Goal: Feedback & Contribution: Submit feedback/report problem

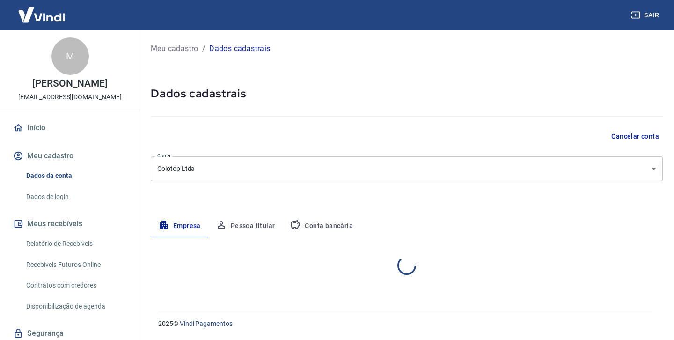
select select "SC"
select select "business"
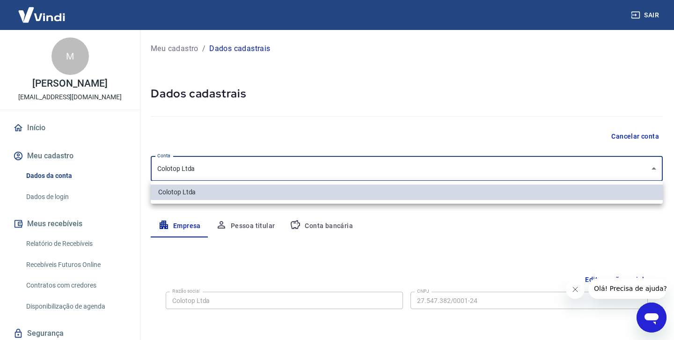
click at [202, 166] on body "Sair M [PERSON_NAME] Wolff [EMAIL_ADDRESS][DOMAIN_NAME] Início Meu cadastro Dad…" at bounding box center [337, 170] width 674 height 340
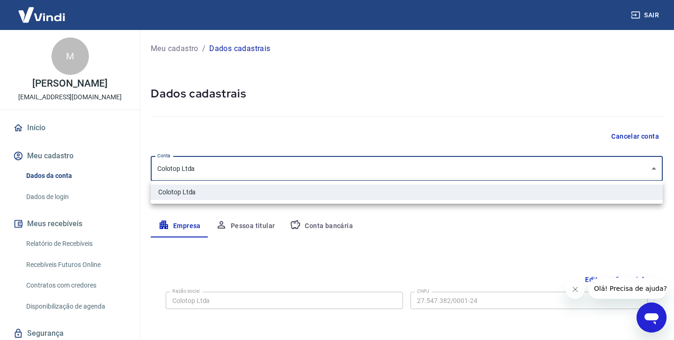
click at [194, 167] on div at bounding box center [337, 170] width 674 height 340
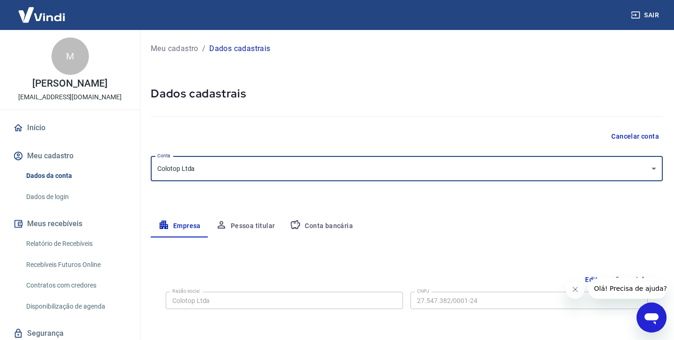
click at [651, 168] on body "Sair M [PERSON_NAME] Wolff [EMAIL_ADDRESS][DOMAIN_NAME] Início Meu cadastro Dad…" at bounding box center [337, 170] width 674 height 340
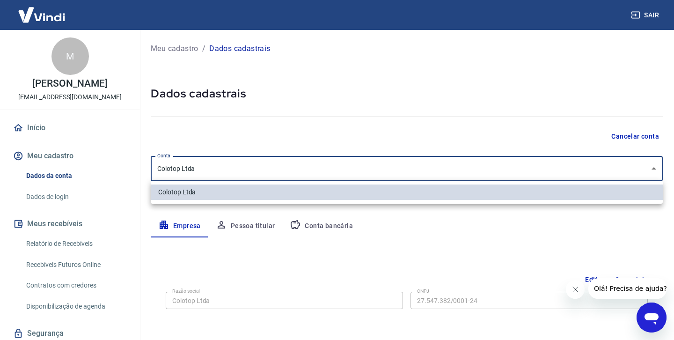
click at [651, 168] on div at bounding box center [337, 170] width 674 height 340
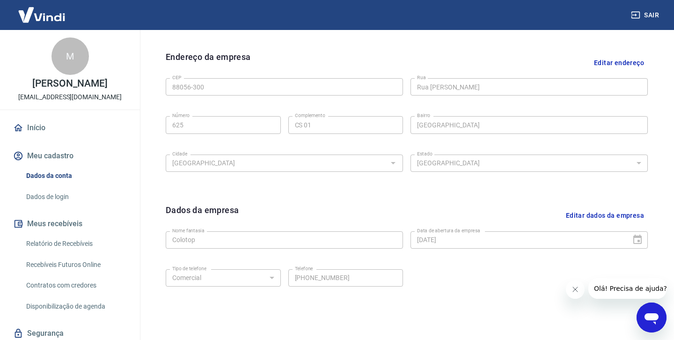
scroll to position [289, 0]
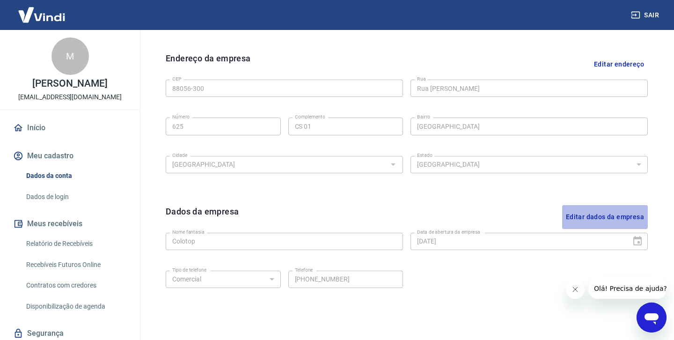
click at [616, 214] on button "Editar dados da empresa" at bounding box center [605, 217] width 86 height 24
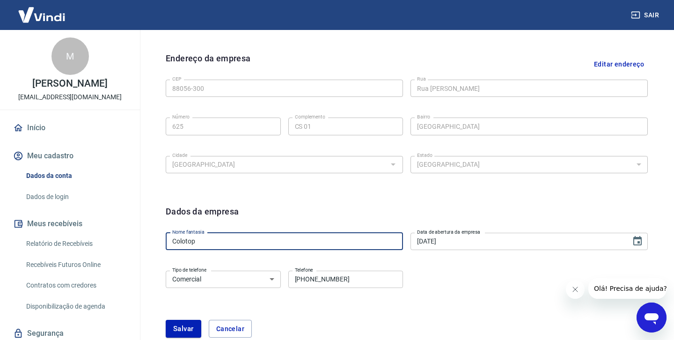
drag, startPoint x: 200, startPoint y: 242, endPoint x: 139, endPoint y: 239, distance: 60.5
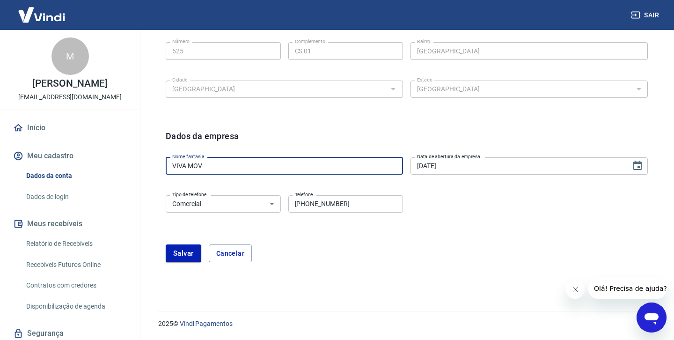
scroll to position [364, 0]
type input "VIVA MOV"
click at [182, 251] on button "Salvar" at bounding box center [184, 254] width 36 height 18
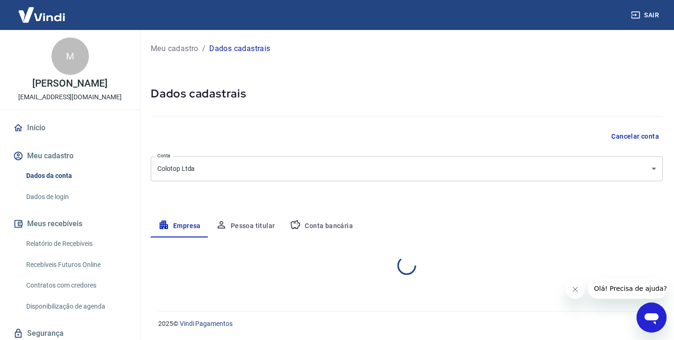
scroll to position [0, 0]
select select "SC"
select select "business"
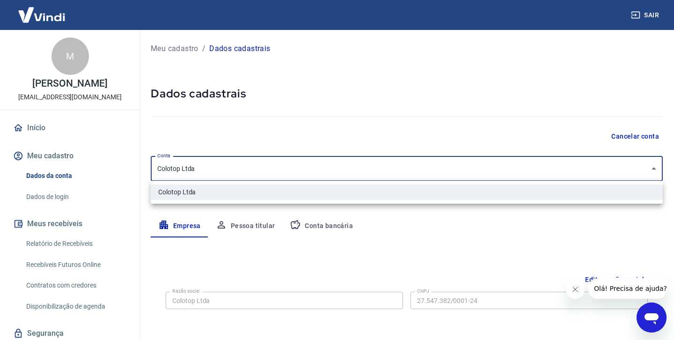
drag, startPoint x: 200, startPoint y: 169, endPoint x: 153, endPoint y: 169, distance: 47.3
click at [153, 169] on body "Sair M [PERSON_NAME] Wolff [EMAIL_ADDRESS][DOMAIN_NAME] Início Meu cadastro Dad…" at bounding box center [337, 170] width 674 height 340
click at [442, 255] on div at bounding box center [337, 170] width 674 height 340
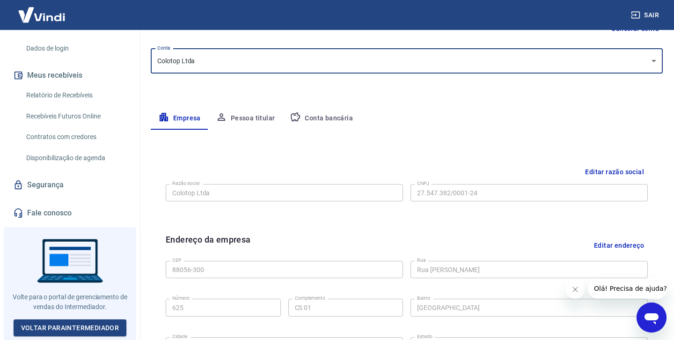
scroll to position [108, 0]
click at [615, 169] on button "Editar razão social" at bounding box center [614, 171] width 66 height 17
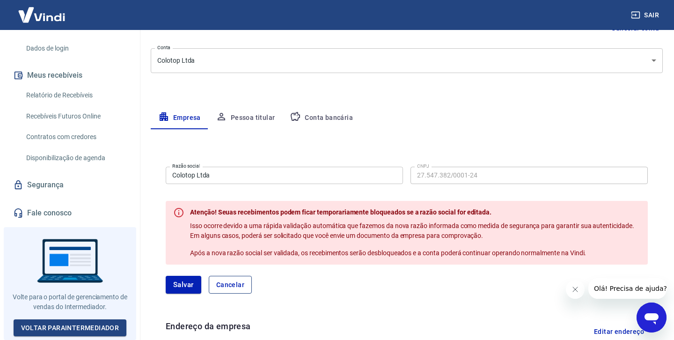
click at [235, 285] on button "Cancelar" at bounding box center [230, 285] width 43 height 18
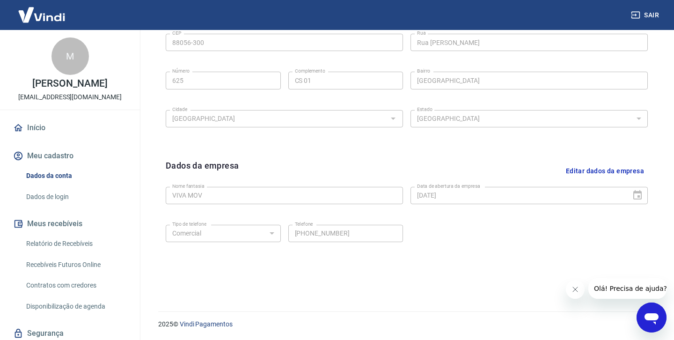
scroll to position [0, 0]
click at [52, 206] on link "Dados de login" at bounding box center [75, 196] width 106 height 19
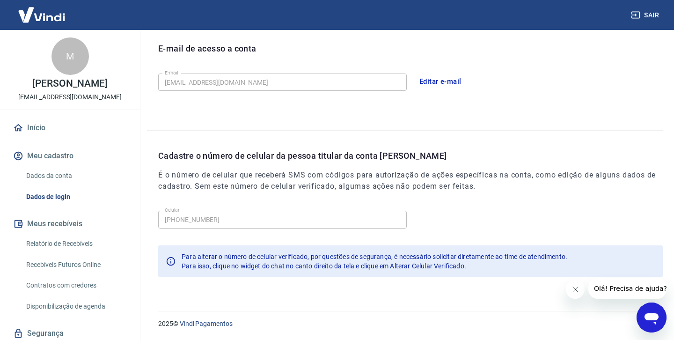
scroll to position [259, 0]
click at [447, 80] on button "Editar e-mail" at bounding box center [440, 82] width 52 height 20
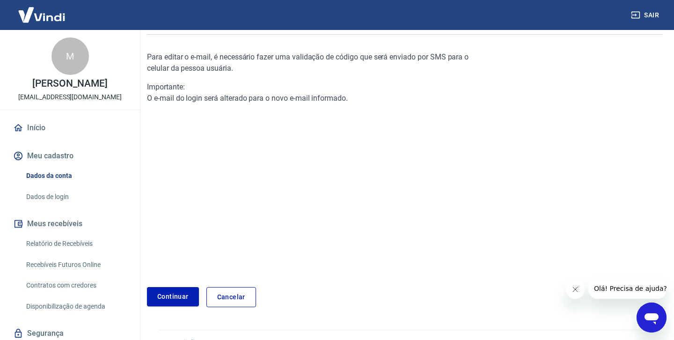
scroll to position [81, 0]
click at [187, 295] on link "Continuar" at bounding box center [173, 296] width 52 height 19
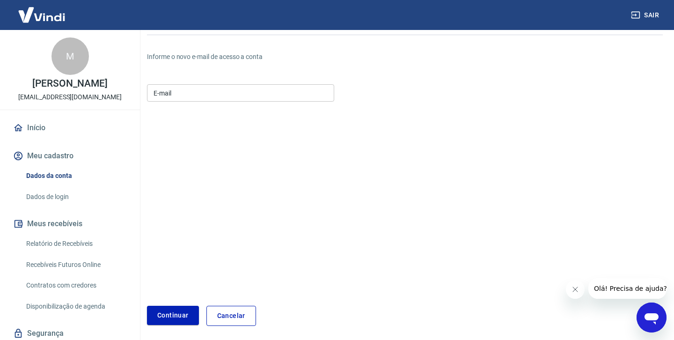
click at [182, 93] on input "E-mail" at bounding box center [240, 92] width 187 height 17
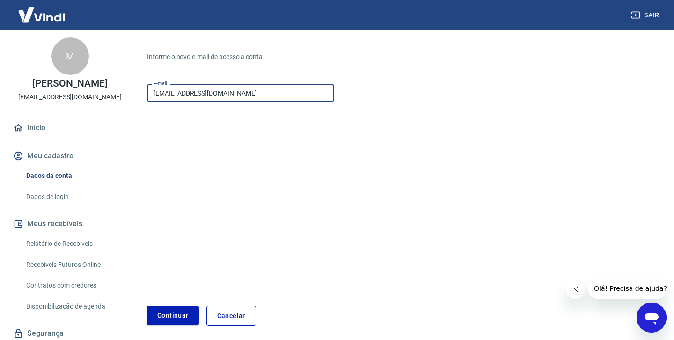
type input "[EMAIL_ADDRESS][DOMAIN_NAME]"
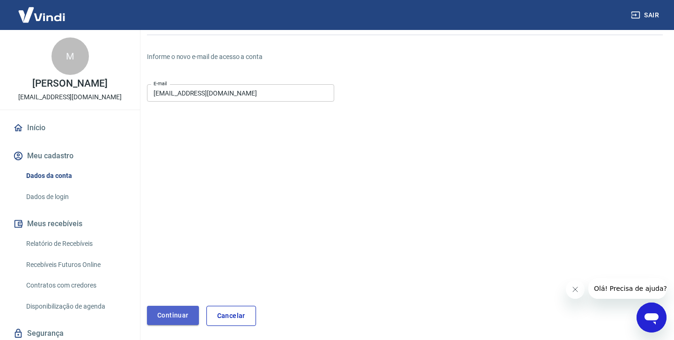
click at [179, 314] on button "Continuar" at bounding box center [173, 315] width 52 height 19
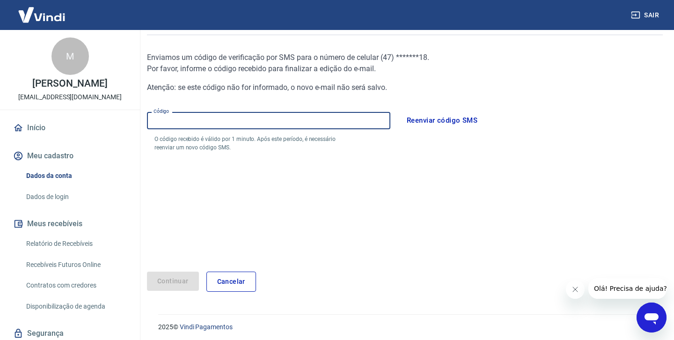
click at [182, 121] on input "Código" at bounding box center [268, 120] width 243 height 17
type input "444534"
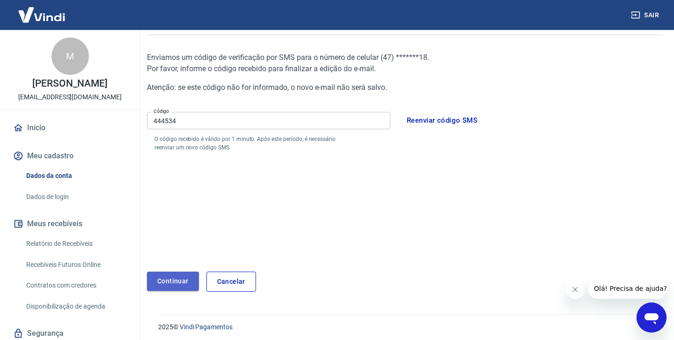
click at [164, 277] on button "Continuar" at bounding box center [173, 280] width 52 height 19
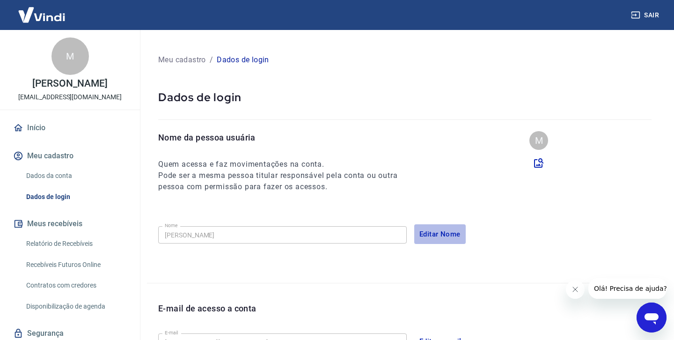
click at [449, 233] on button "Editar Nome" at bounding box center [439, 234] width 51 height 20
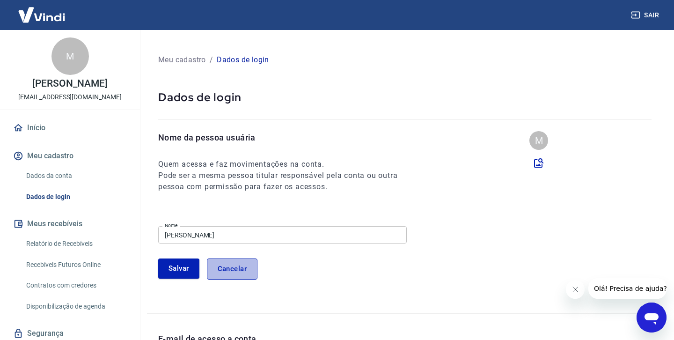
click at [244, 267] on button "Cancelar" at bounding box center [232, 268] width 51 height 21
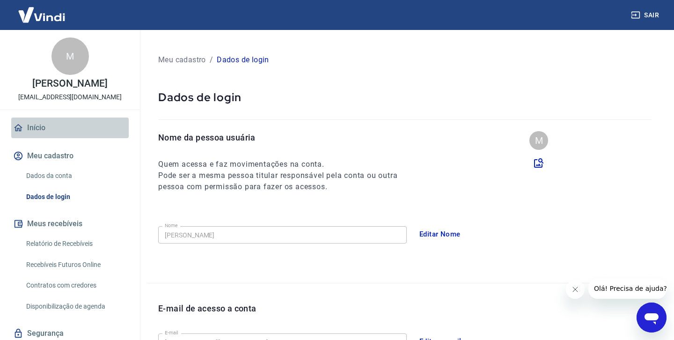
click at [40, 134] on link "Início" at bounding box center [69, 127] width 117 height 21
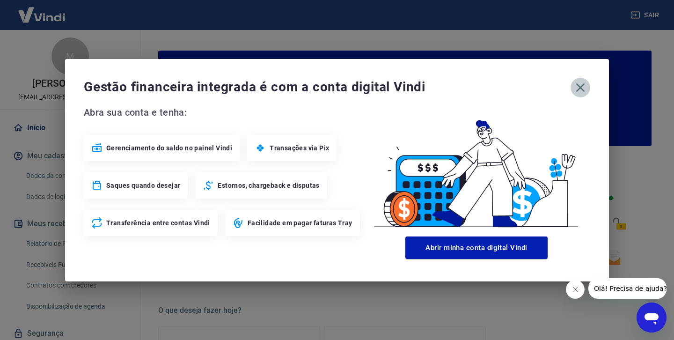
click at [578, 85] on icon "button" at bounding box center [580, 87] width 9 height 9
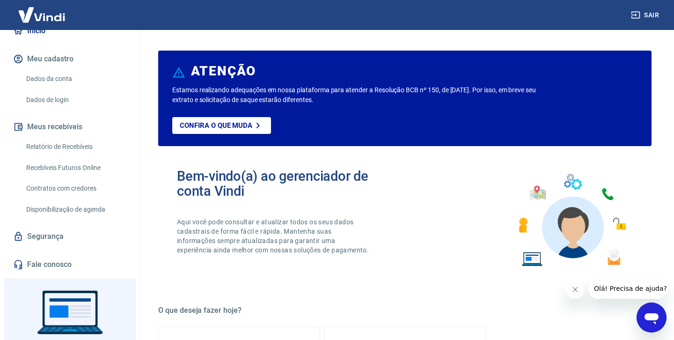
scroll to position [94, 0]
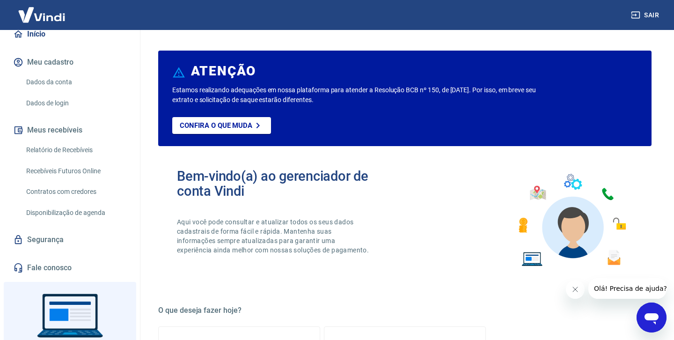
click at [61, 92] on link "Dados da conta" at bounding box center [75, 82] width 106 height 19
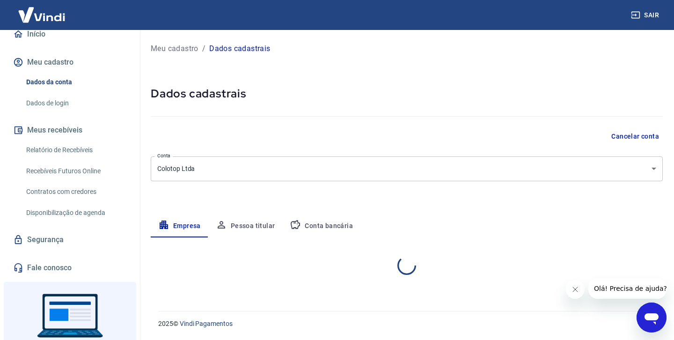
select select "SC"
select select "business"
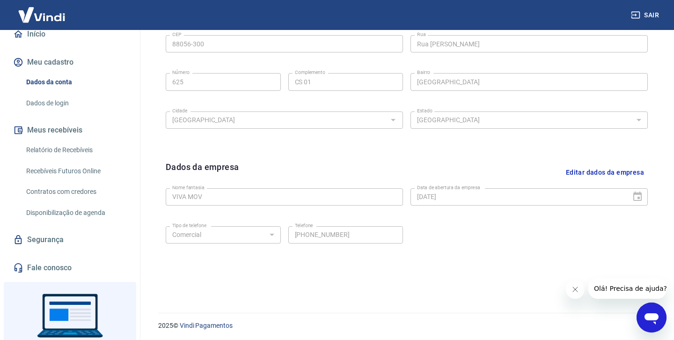
scroll to position [335, 0]
click at [660, 312] on div "Abrir janela de mensagens" at bounding box center [651, 317] width 28 height 28
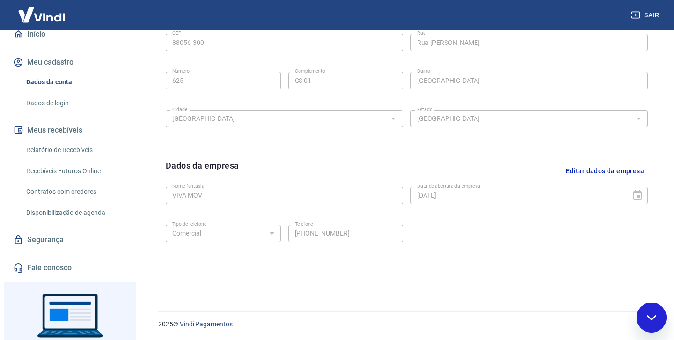
scroll to position [0, 0]
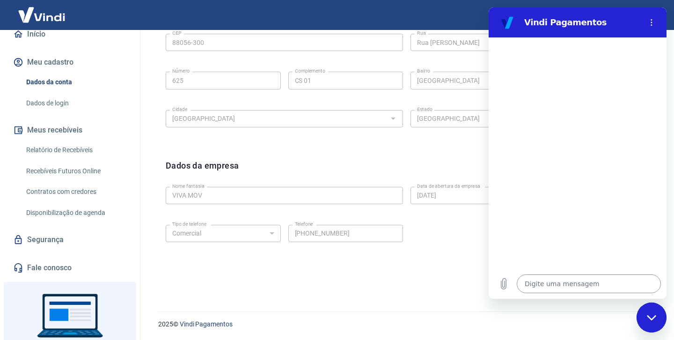
click at [550, 283] on textarea at bounding box center [589, 283] width 144 height 19
type textarea "O"
type textarea "x"
type textarea "Ol"
type textarea "x"
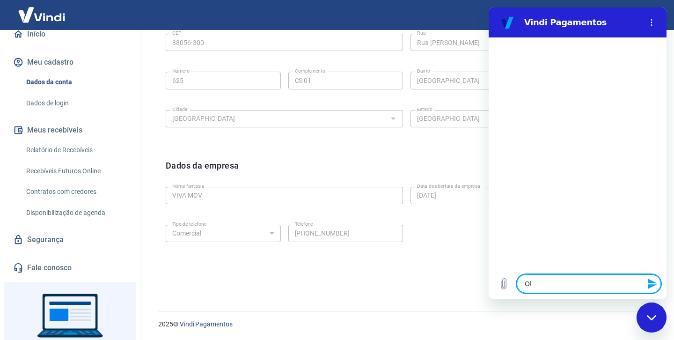
type textarea "Ol'"
type textarea "x"
type textarea "Olá"
type textarea "x"
type textarea "Olá!"
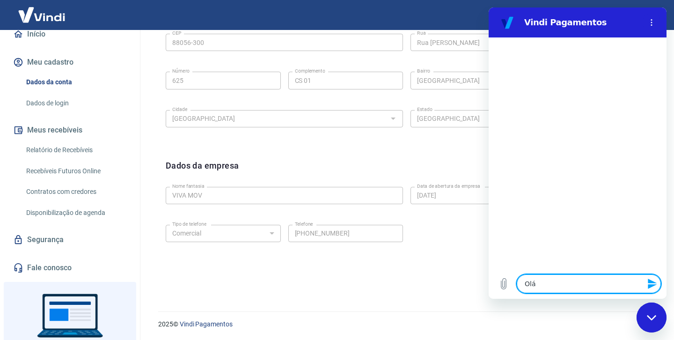
type textarea "x"
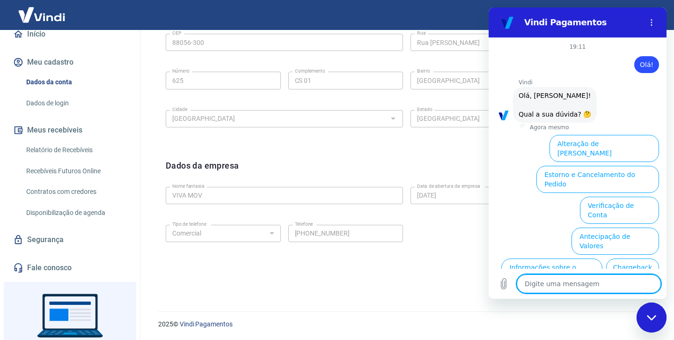
scroll to position [58, 0]
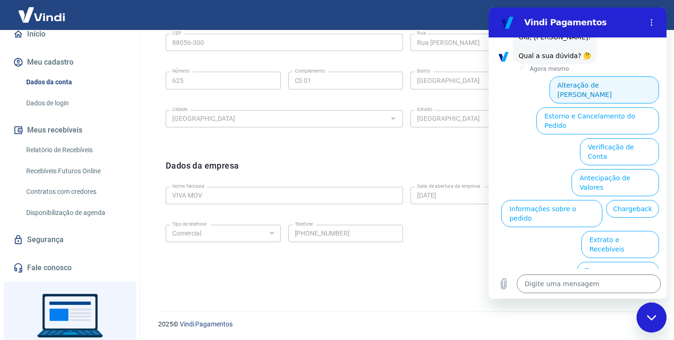
click at [599, 85] on button "Alteração de [PERSON_NAME]" at bounding box center [603, 89] width 109 height 27
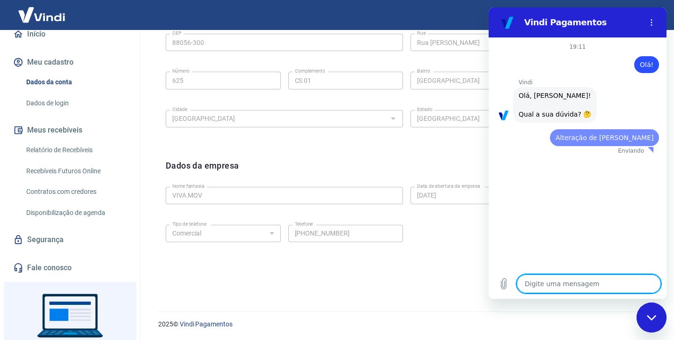
scroll to position [0, 0]
type textarea "x"
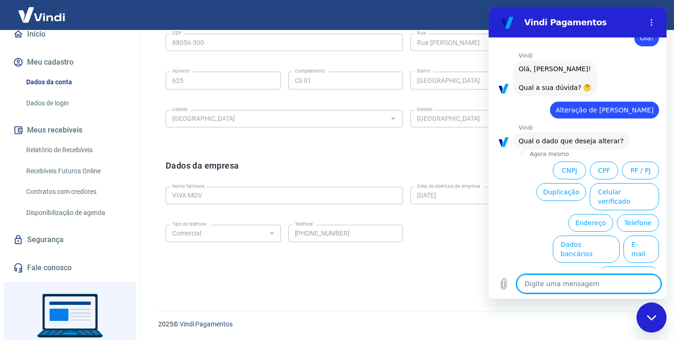
scroll to position [26, 0]
type textarea "t"
type textarea "x"
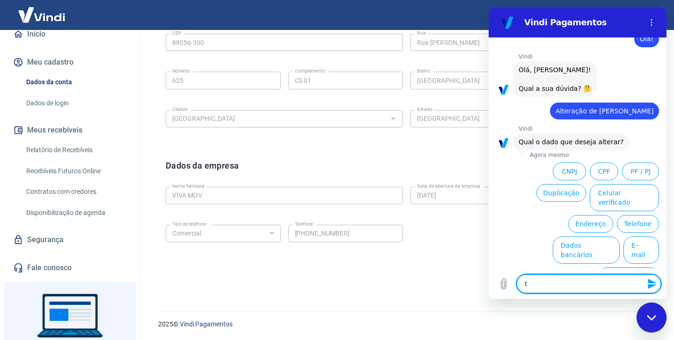
type textarea "te"
type textarea "x"
type textarea "ten"
type textarea "x"
type textarea "tenh"
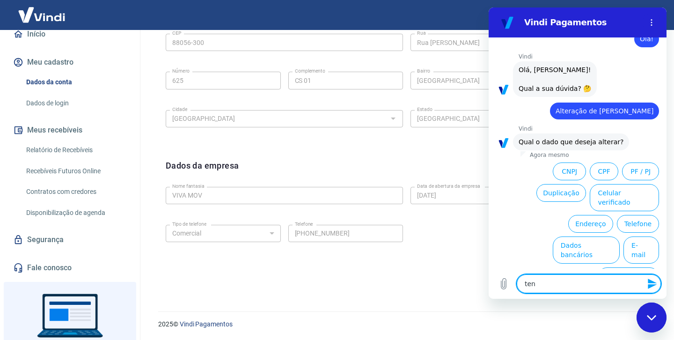
type textarea "x"
type textarea "tenho"
type textarea "x"
type textarea "tenho"
type textarea "x"
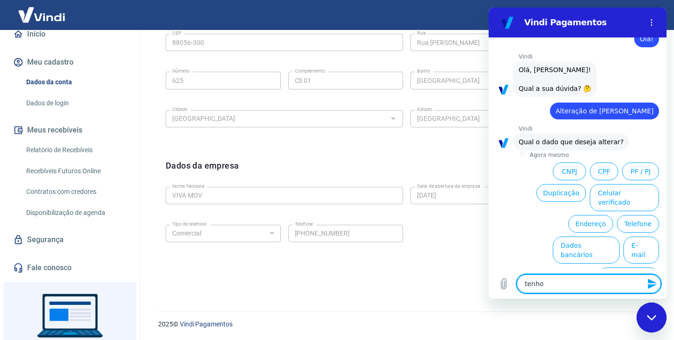
type textarea "tenho o"
type textarea "x"
type textarea "tenho ou"
type textarea "x"
type textarea "tenho out"
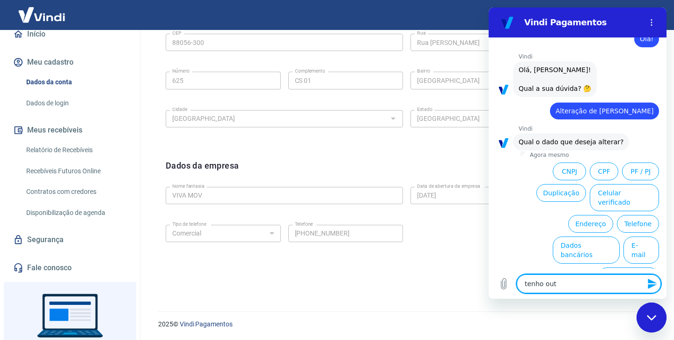
type textarea "x"
type textarea "tenho outr"
type textarea "x"
type textarea "tenho outra"
type textarea "x"
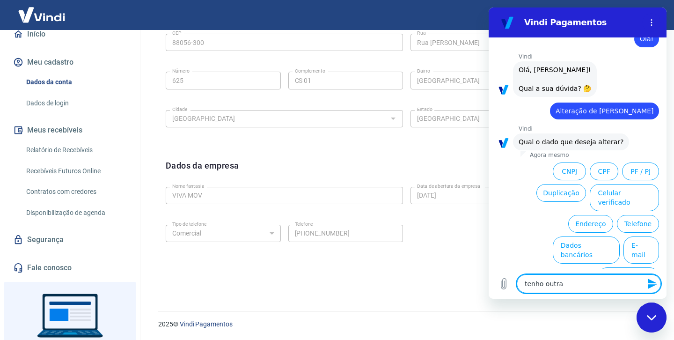
type textarea "tenho outra"
type textarea "x"
type textarea "tenho outra d"
type textarea "x"
type textarea "tenho outra d'"
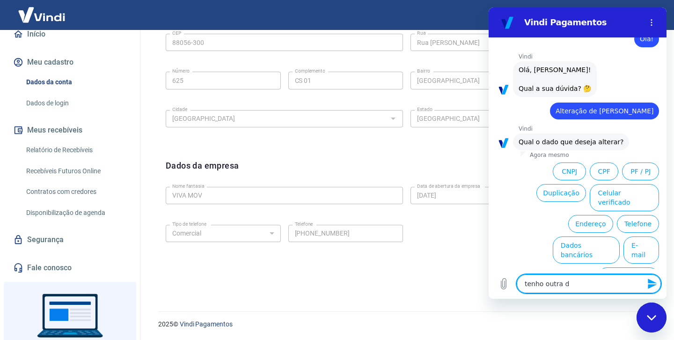
type textarea "x"
type textarea "tenho outra dú"
type textarea "x"
type textarea "tenho outra dúv"
type textarea "x"
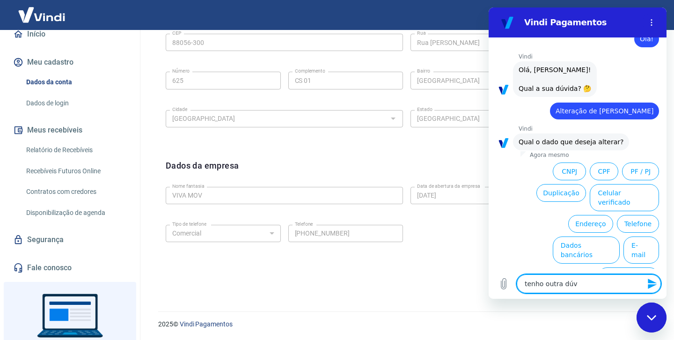
type textarea "tenho outra dúvi"
type textarea "x"
type textarea "tenho outra dúvid"
type textarea "x"
type textarea "tenho outra dúvida"
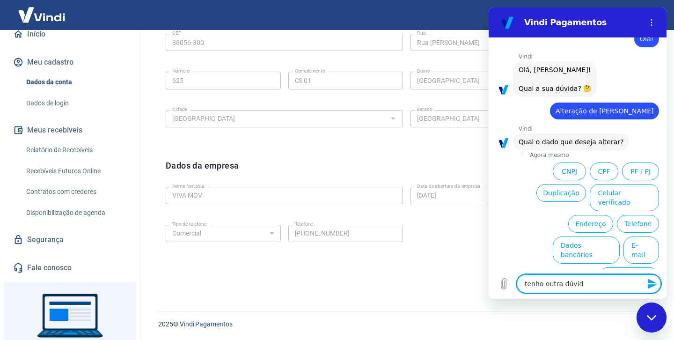
type textarea "x"
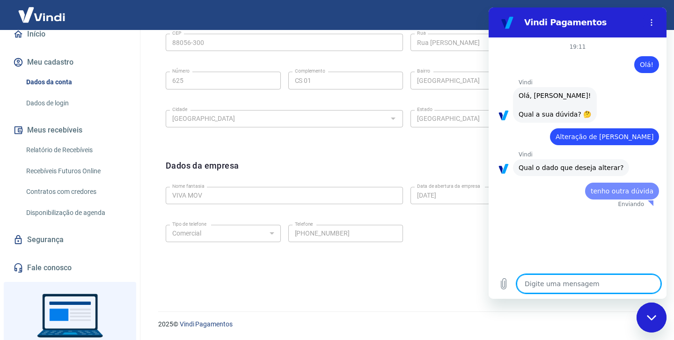
scroll to position [0, 0]
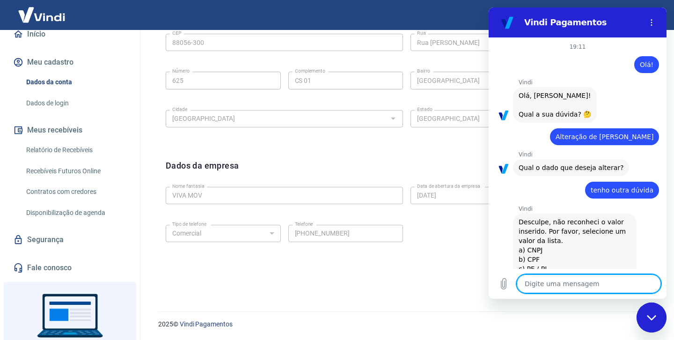
type textarea "x"
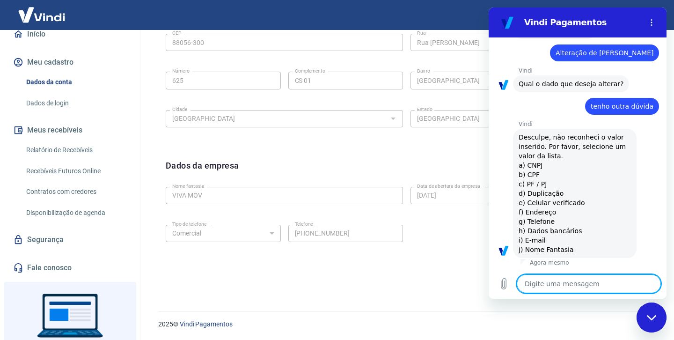
scroll to position [84, 0]
type textarea "j"
type textarea "x"
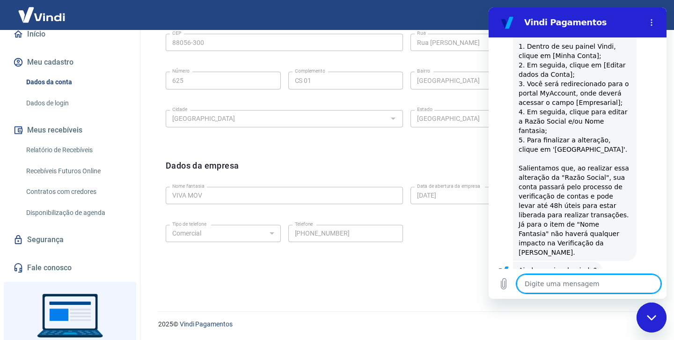
scroll to position [410, 0]
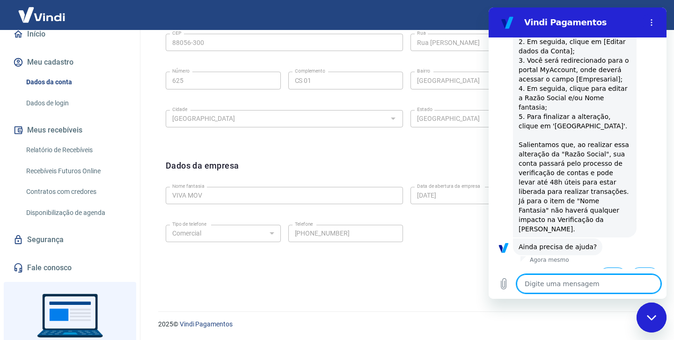
click at [616, 267] on button "Sim" at bounding box center [613, 276] width 28 height 18
type textarea "x"
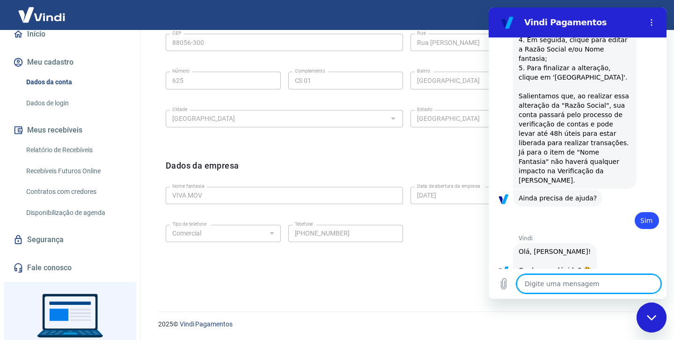
scroll to position [655, 0]
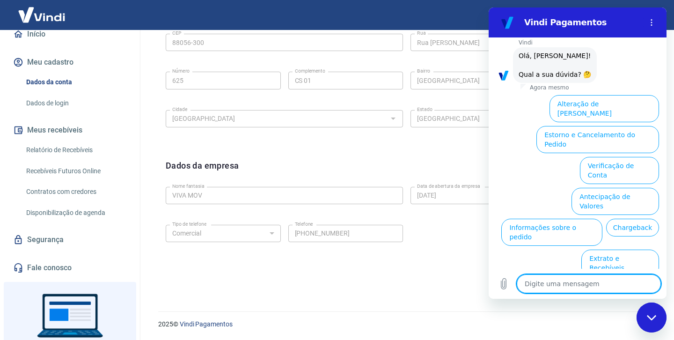
type textarea "o"
type textarea "x"
type textarea "ou"
type textarea "x"
type textarea "out"
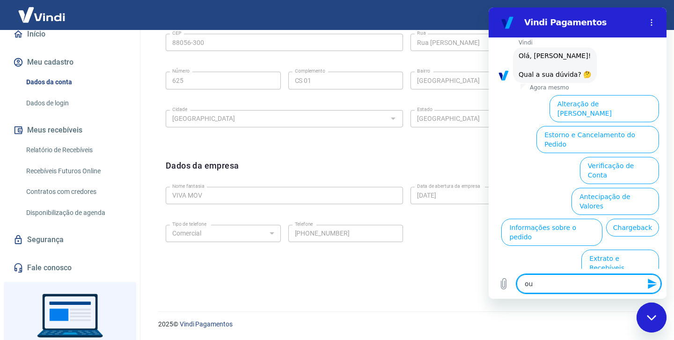
type textarea "x"
type textarea "outr"
type textarea "x"
type textarea "outra"
type textarea "x"
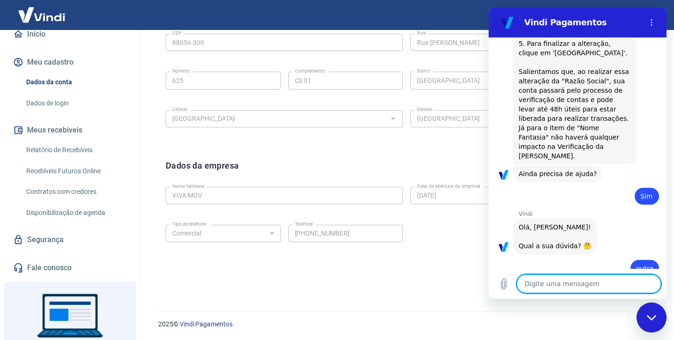
type textarea "x"
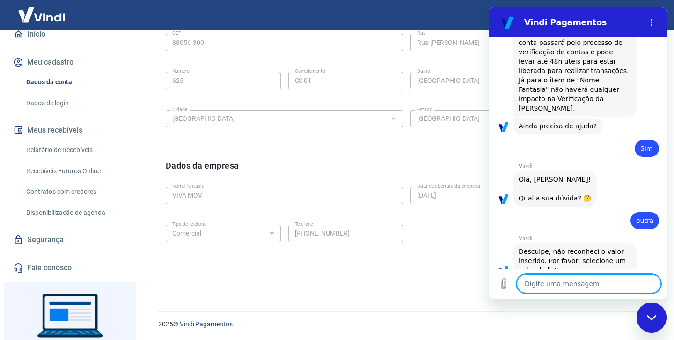
scroll to position [533, 0]
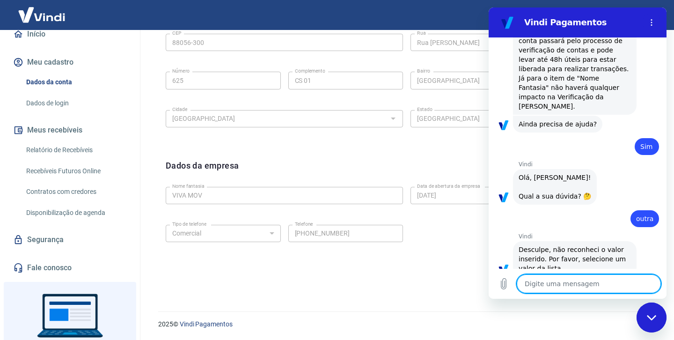
type textarea "p"
type textarea "x"
type textarea "pr"
type textarea "x"
type textarea "pre"
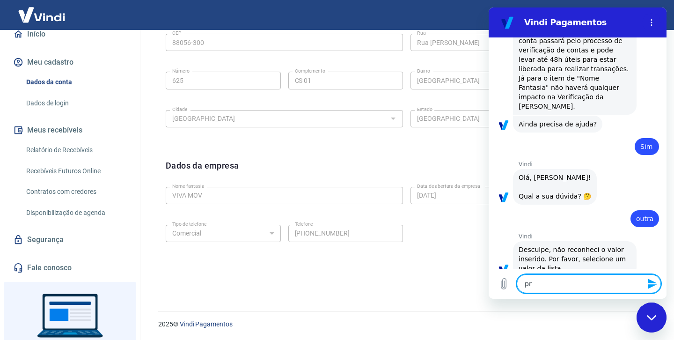
type textarea "x"
type textarea "prec"
type textarea "x"
type textarea "preci"
type textarea "x"
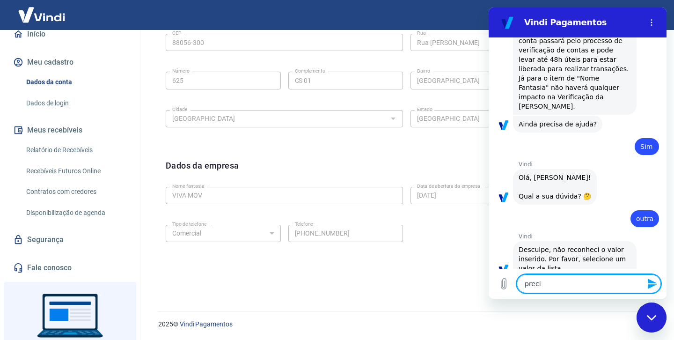
type textarea "precis"
type textarea "x"
type textarea "preciso"
type textarea "x"
type textarea "preciso"
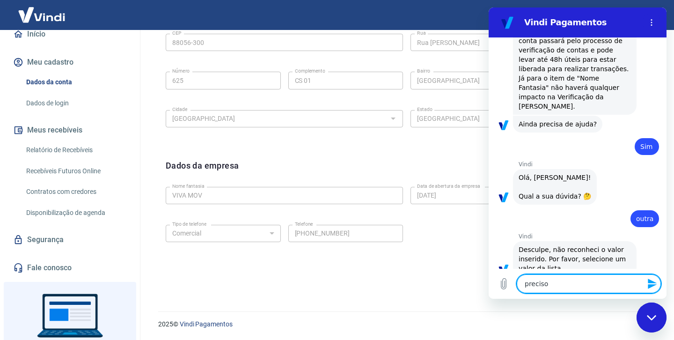
type textarea "x"
type textarea "preciso d"
type textarea "x"
type textarea "preciso de"
type textarea "x"
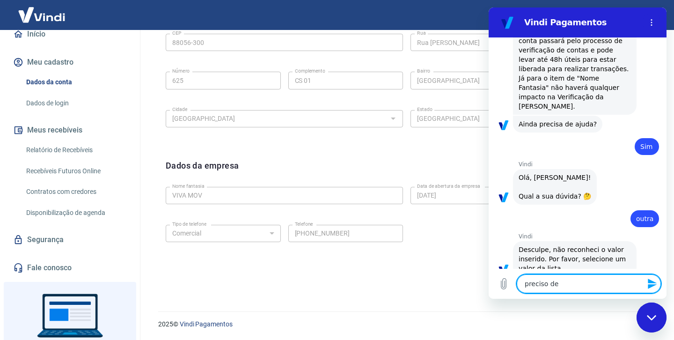
type textarea "preciso de"
type textarea "x"
type textarea "preciso de a"
type textarea "x"
type textarea "preciso de at"
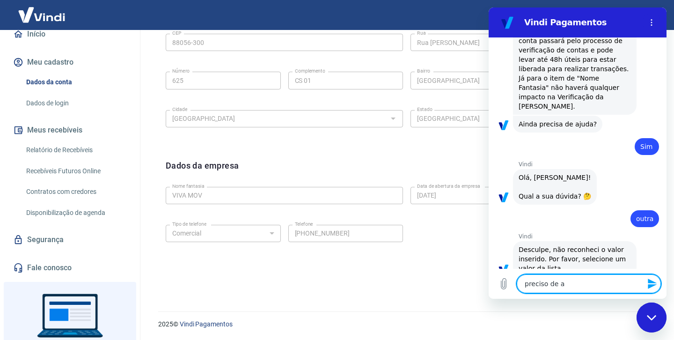
type textarea "x"
type textarea "preciso de ate"
type textarea "x"
type textarea "preciso de aten"
type textarea "x"
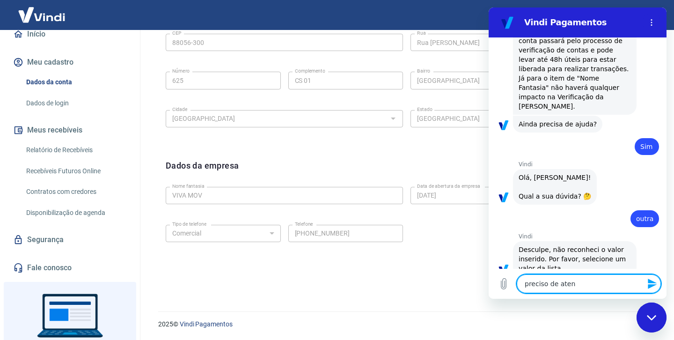
type textarea "preciso de atend"
type textarea "x"
type textarea "preciso de atendi"
type textarea "x"
type textarea "preciso de atendim"
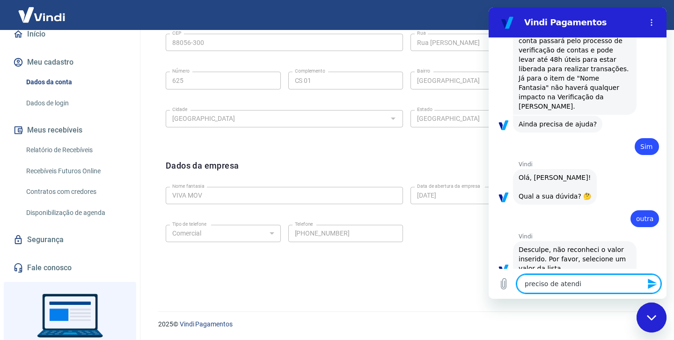
type textarea "x"
type textarea "preciso de atendime"
type textarea "x"
type textarea "preciso de atendimen"
type textarea "x"
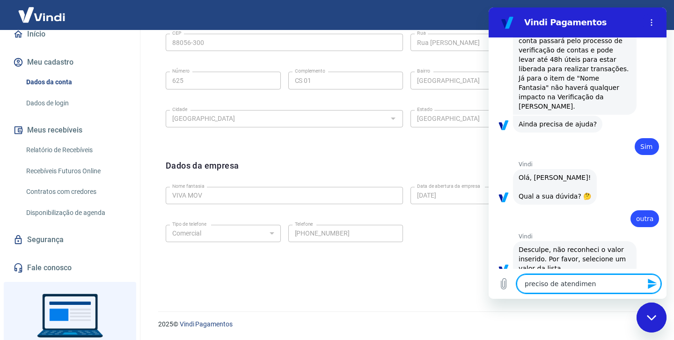
type textarea "preciso de atendiment"
type textarea "x"
type textarea "preciso de atendimento"
type textarea "x"
type textarea "preciso de atendimento"
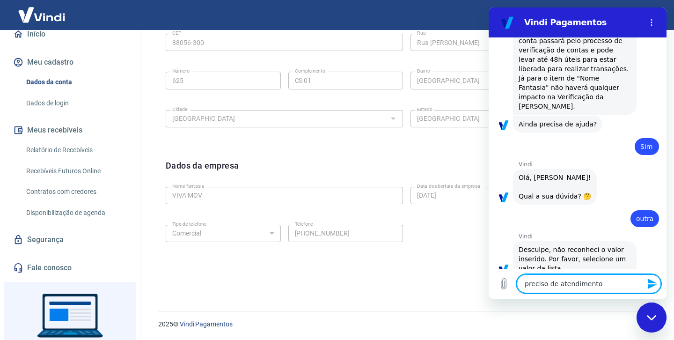
type textarea "x"
type textarea "preciso de atendimento h"
type textarea "x"
type textarea "preciso de atendimento hu"
type textarea "x"
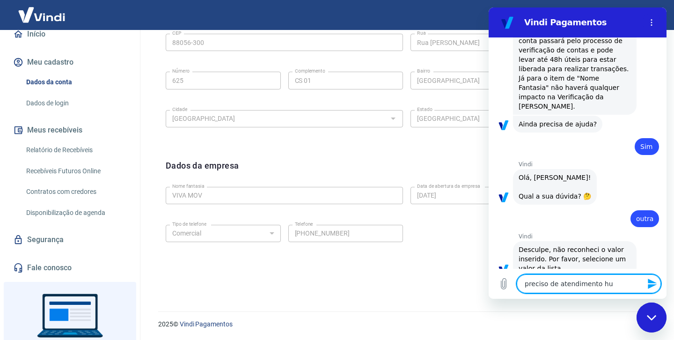
type textarea "preciso de atendimento hum"
type textarea "x"
type textarea "preciso de atendimento huma"
type textarea "x"
type textarea "preciso de atendimento human"
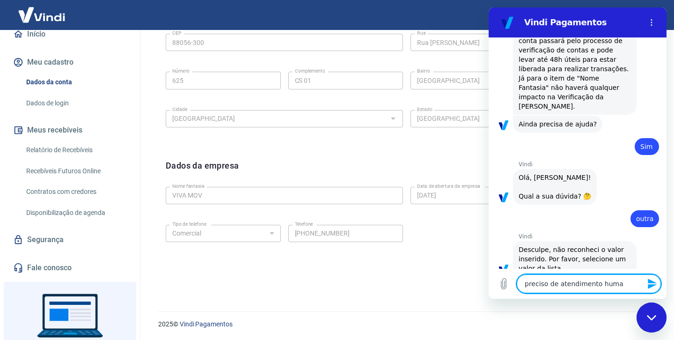
type textarea "x"
type textarea "preciso de atendimento humano"
type textarea "x"
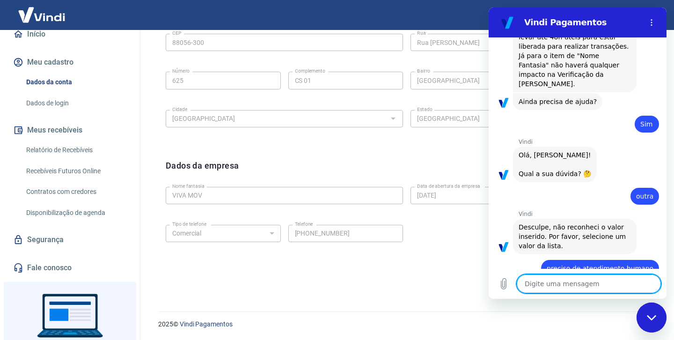
type textarea "x"
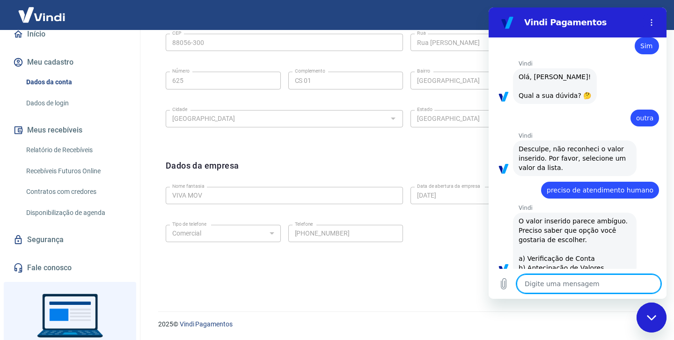
scroll to position [633, 0]
type textarea "a"
type textarea "x"
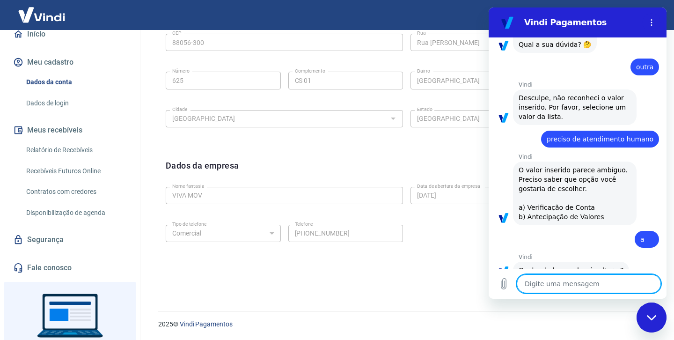
scroll to position [794, 0]
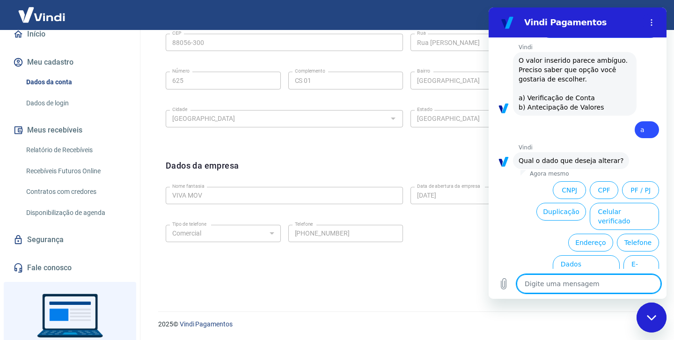
click at [550, 281] on textarea at bounding box center [589, 283] width 144 height 19
click at [648, 316] on icon "Fechar janela de mensagens" at bounding box center [650, 316] width 9 height 5
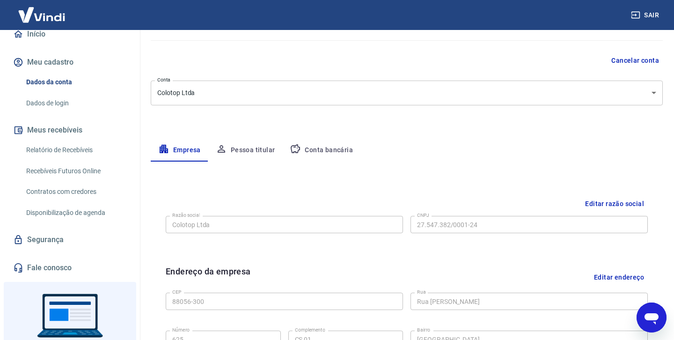
scroll to position [52, 0]
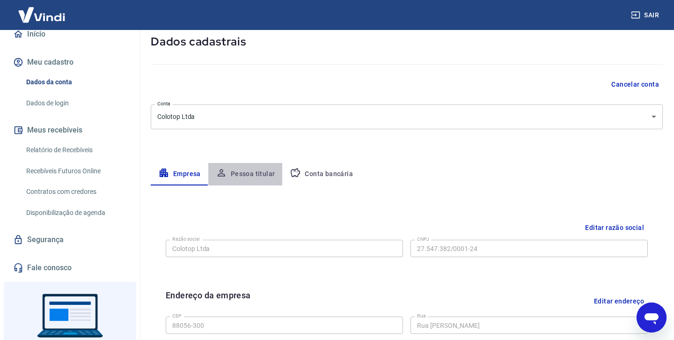
click at [264, 170] on button "Pessoa titular" at bounding box center [245, 174] width 74 height 22
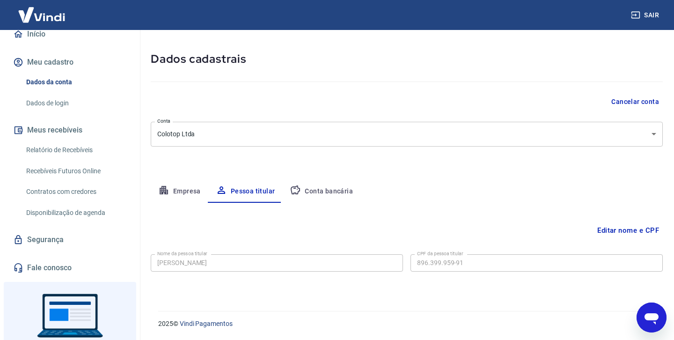
scroll to position [34, 0]
click at [51, 276] on link "Fale conosco" at bounding box center [69, 267] width 117 height 21
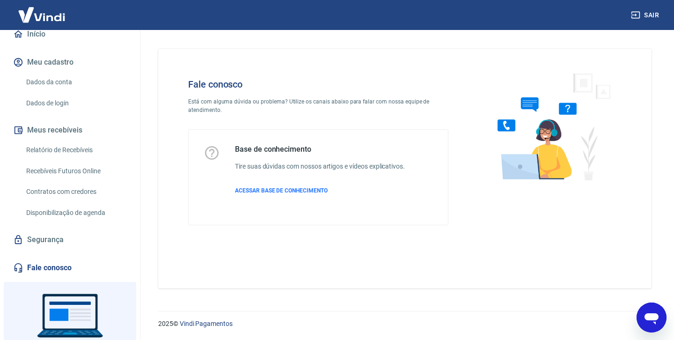
click at [651, 314] on icon "Abrir janela de mensagens" at bounding box center [651, 318] width 14 height 11
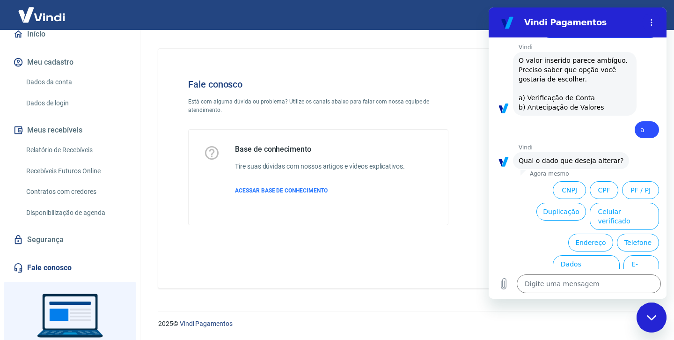
type textarea "x"
click at [649, 22] on icon "Menu de opções" at bounding box center [651, 22] width 7 height 7
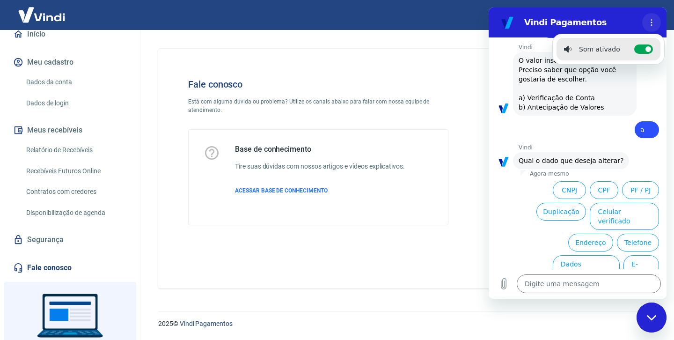
click at [650, 23] on icon "Menu de opções" at bounding box center [651, 22] width 7 height 7
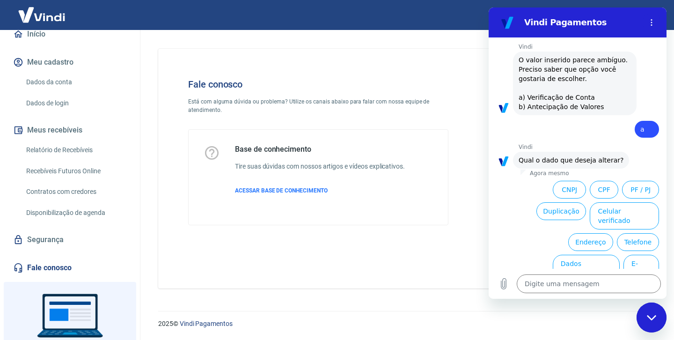
scroll to position [794, 0]
click at [414, 211] on div "Base de conhecimento Tire suas dúvidas com nossos artigos e vídeos explicativos…" at bounding box center [318, 177] width 259 height 95
